Goal: Find specific page/section: Find specific page/section

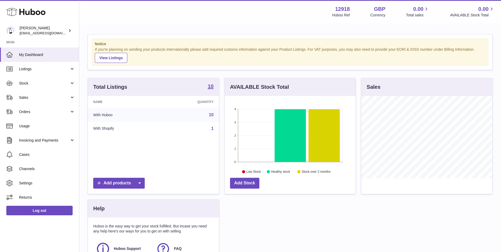
scroll to position [82, 131]
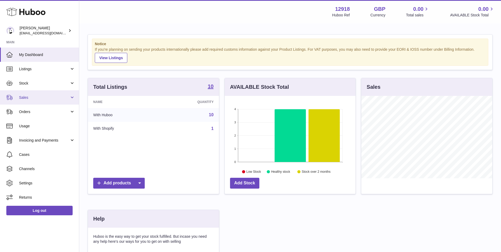
click at [35, 96] on span "Sales" at bounding box center [44, 97] width 50 height 5
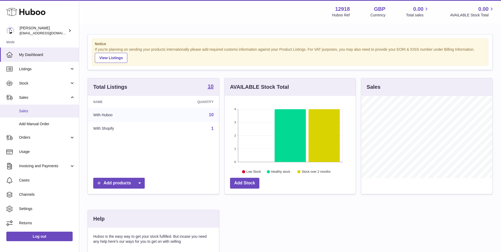
click at [28, 113] on span "Sales" at bounding box center [47, 110] width 56 height 5
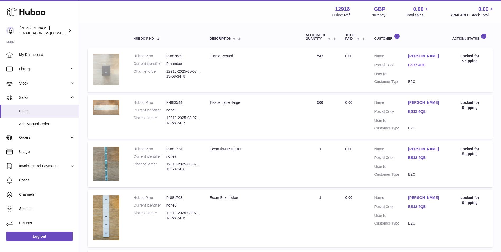
scroll to position [79, 0]
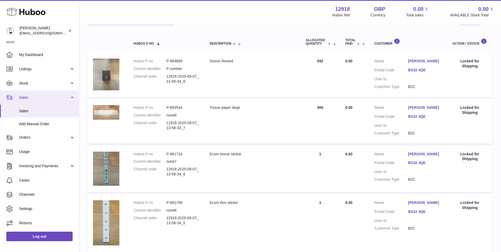
click at [69, 99] on link "Sales" at bounding box center [39, 97] width 79 height 14
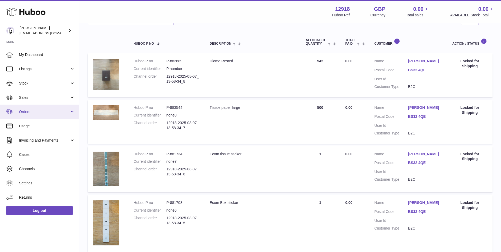
click at [36, 109] on span "Orders" at bounding box center [44, 111] width 50 height 5
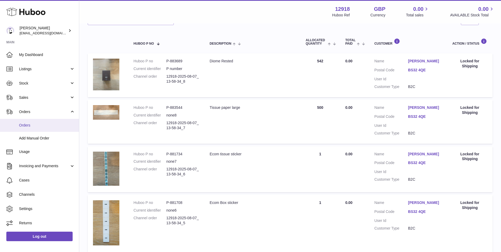
click at [32, 125] on span "Orders" at bounding box center [47, 125] width 56 height 5
